Goal: Check status: Check status

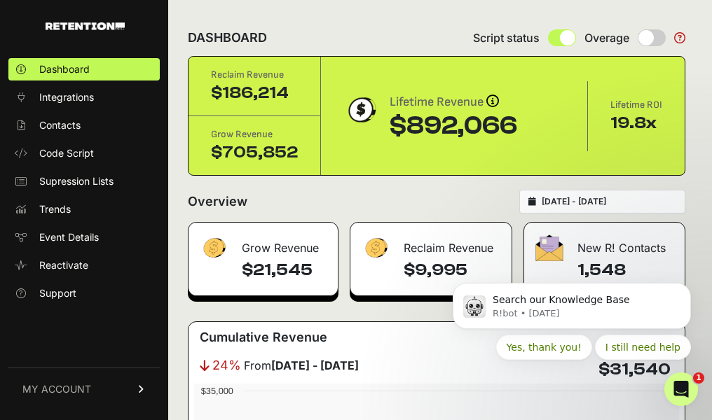
drag, startPoint x: 253, startPoint y: 156, endPoint x: 282, endPoint y: 155, distance: 28.8
click at [282, 155] on div "$705,852" at bounding box center [254, 153] width 87 height 22
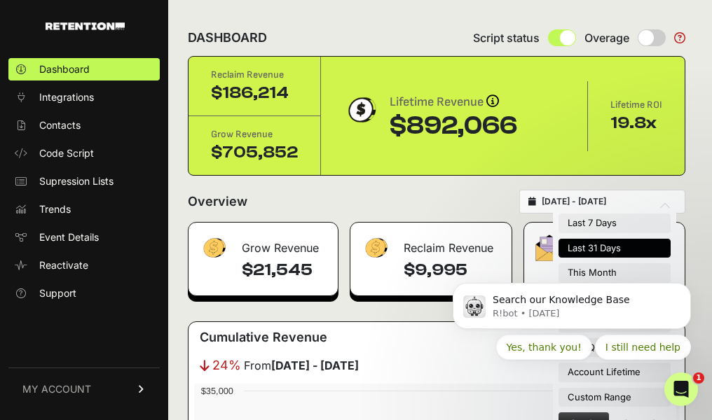
click at [575, 203] on input "2025-08-13 - 2025-09-12" at bounding box center [609, 201] width 135 height 11
click at [587, 227] on li "Last 7 Days" at bounding box center [614, 224] width 112 height 20
type input "[DATE] - [DATE]"
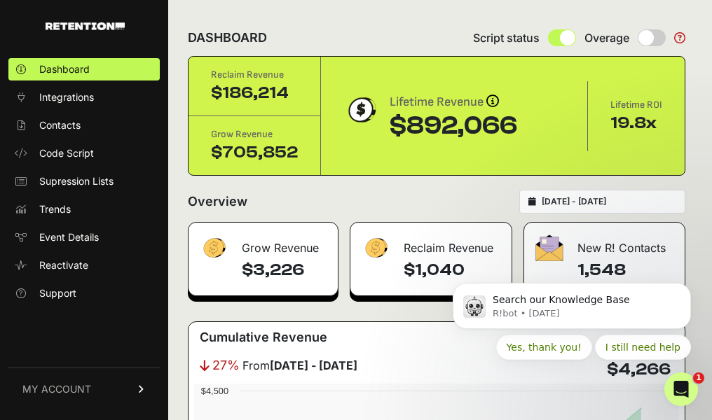
drag, startPoint x: 238, startPoint y: 154, endPoint x: 298, endPoint y: 155, distance: 60.3
click at [298, 155] on div "Grow Revenue $705,852" at bounding box center [254, 145] width 132 height 59
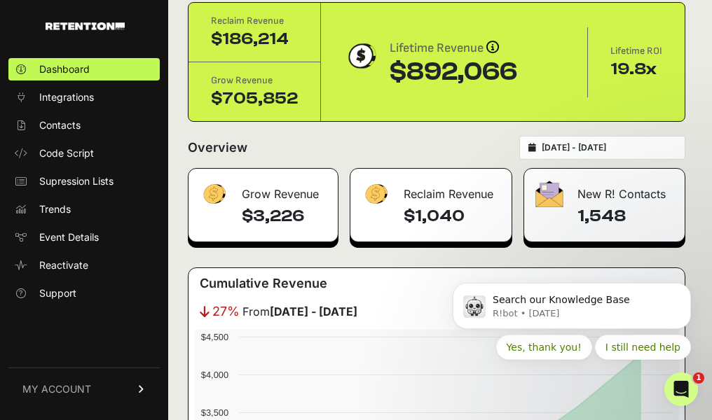
scroll to position [53, 0]
